Goal: Task Accomplishment & Management: Manage account settings

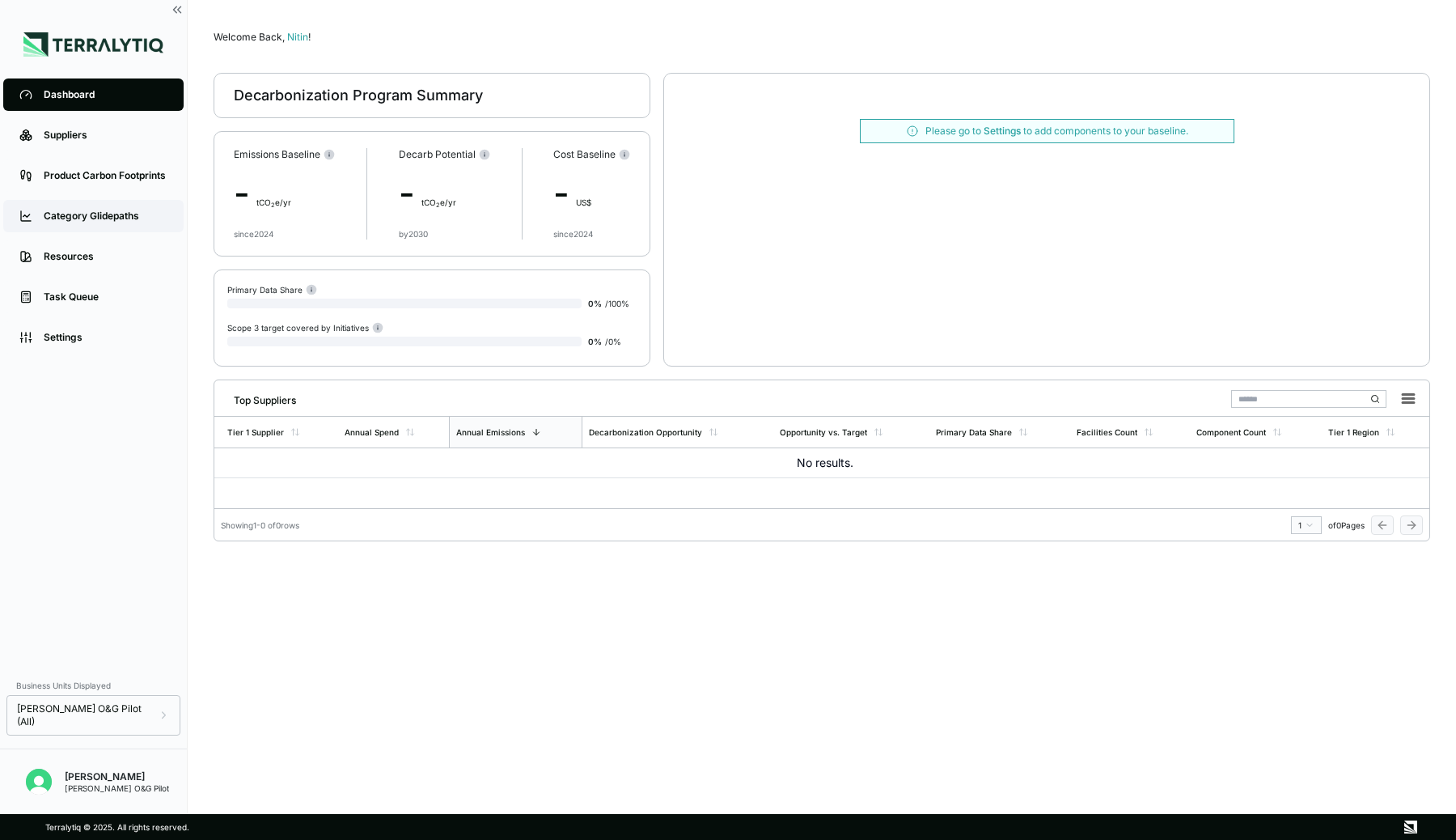
click at [63, 212] on div "Category Glidepaths" at bounding box center [106, 216] width 124 height 13
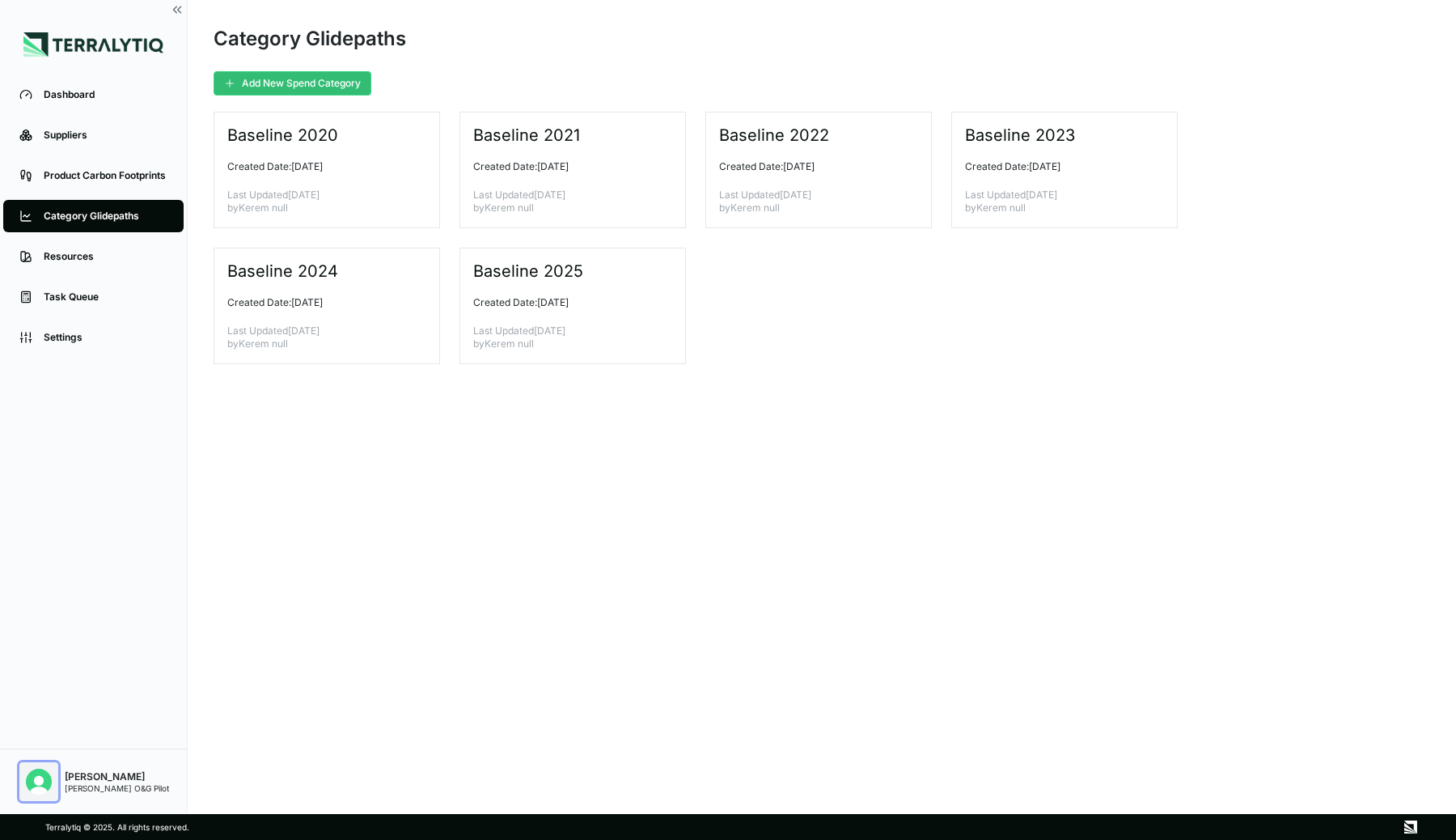
click at [37, 785] on img "Open user button" at bounding box center [39, 782] width 26 height 26
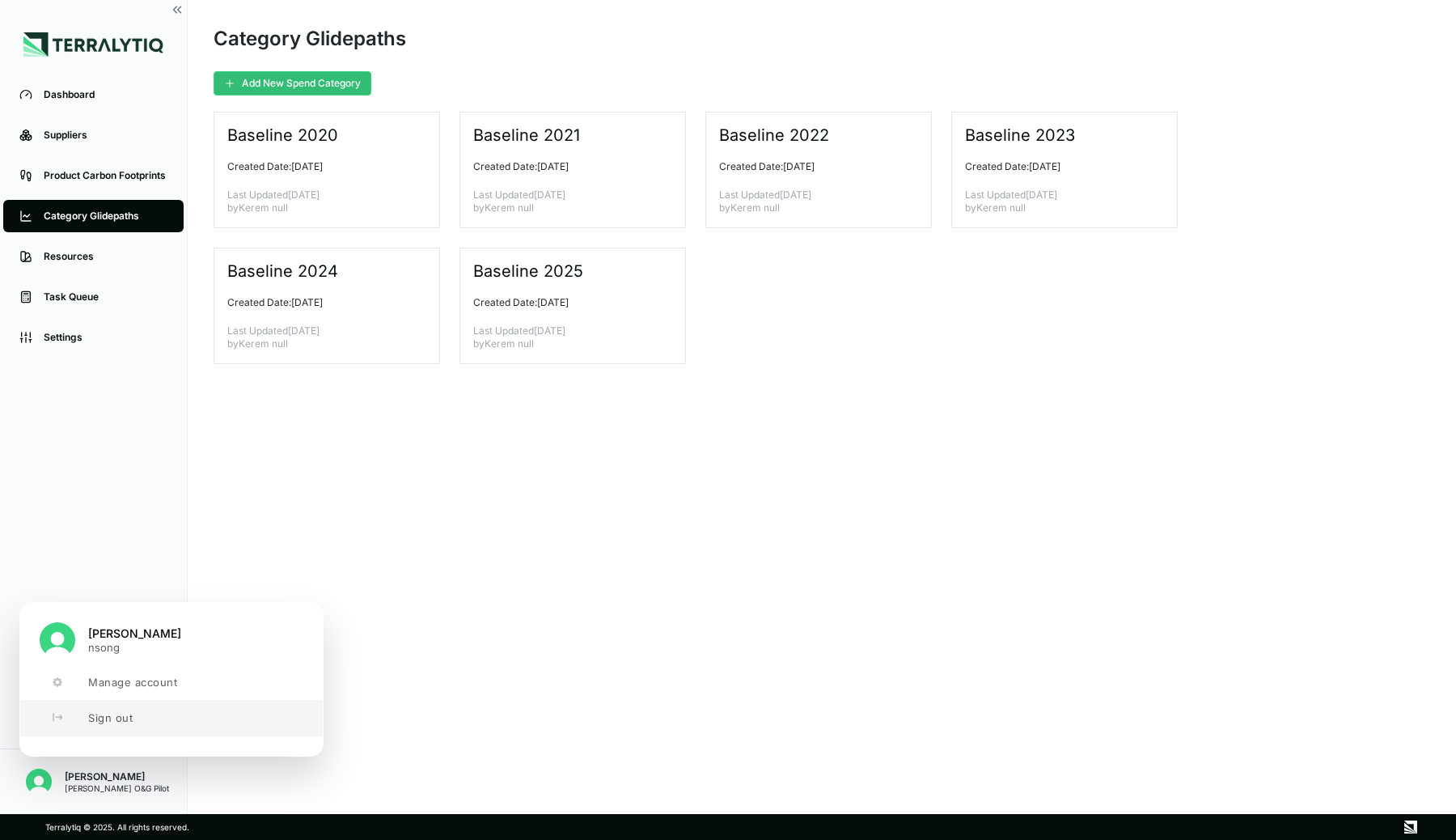
click at [84, 723] on button "Sign out" at bounding box center [171, 718] width 303 height 36
